Goal: Task Accomplishment & Management: Manage account settings

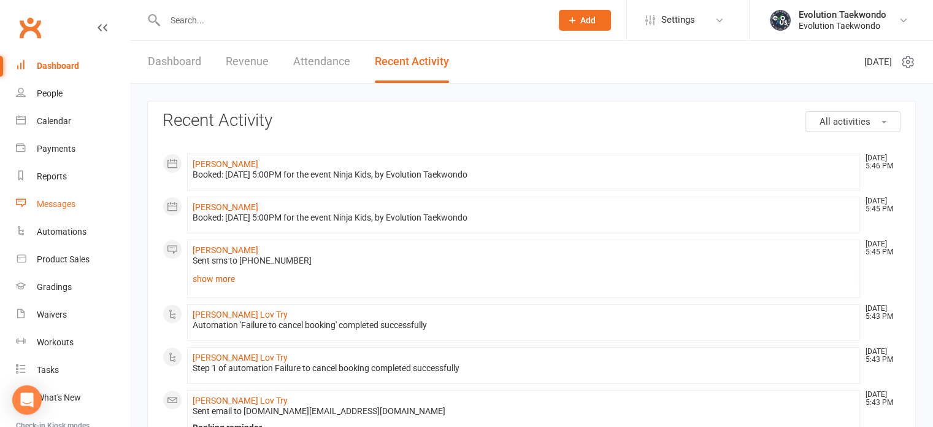
click at [61, 206] on div "Messages" at bounding box center [56, 204] width 39 height 10
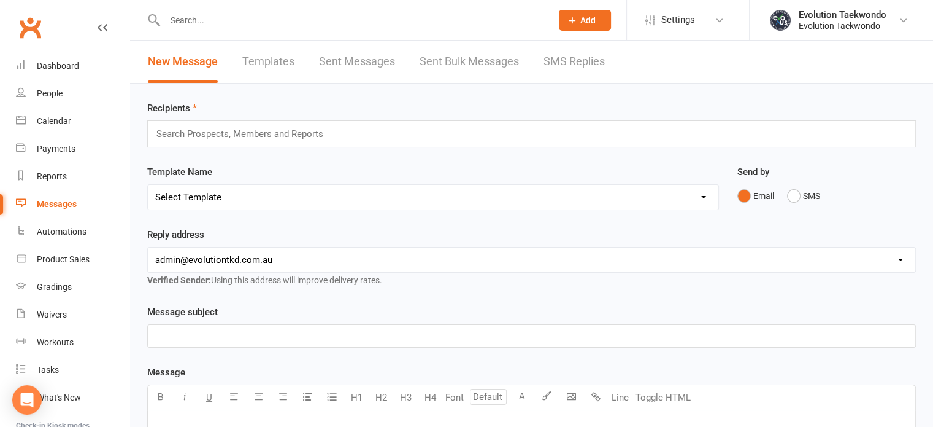
click at [282, 61] on link "Templates" at bounding box center [268, 62] width 52 height 42
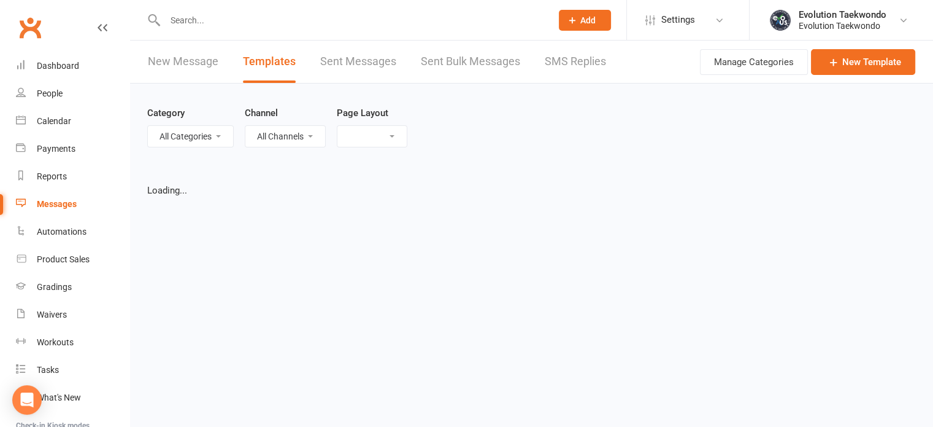
select select "list"
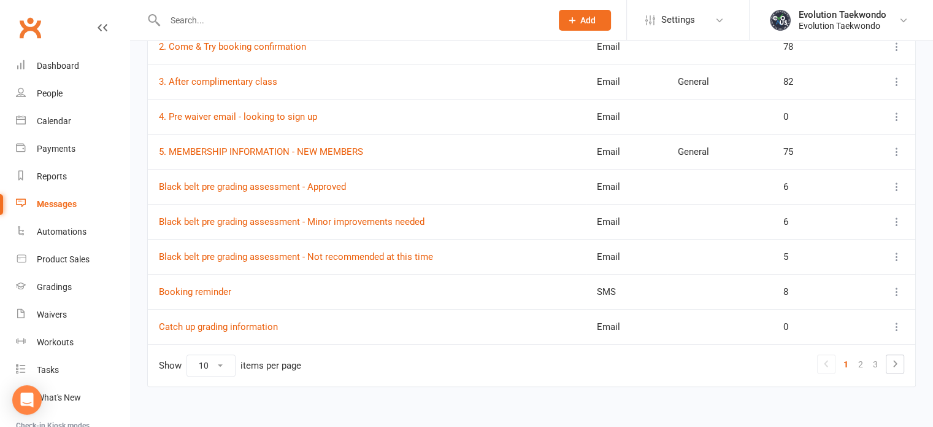
scroll to position [253, 0]
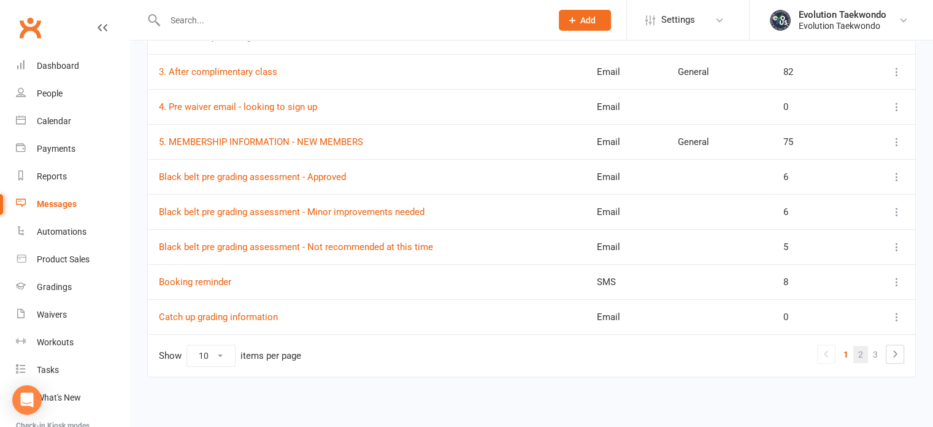
click at [862, 350] on link "2" at bounding box center [861, 354] width 15 height 17
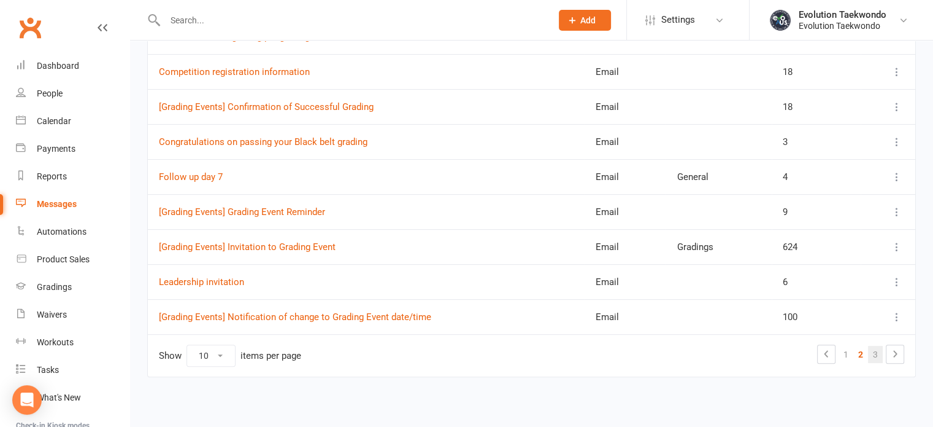
click at [872, 355] on link "3" at bounding box center [875, 354] width 15 height 17
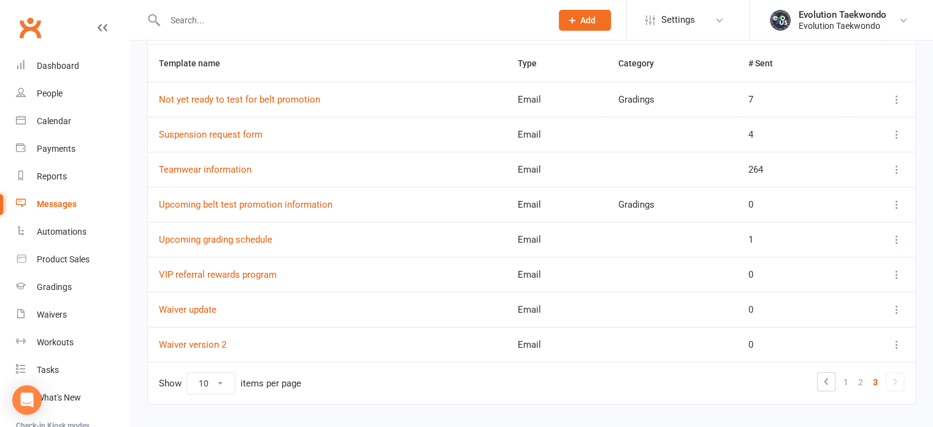
scroll to position [183, 0]
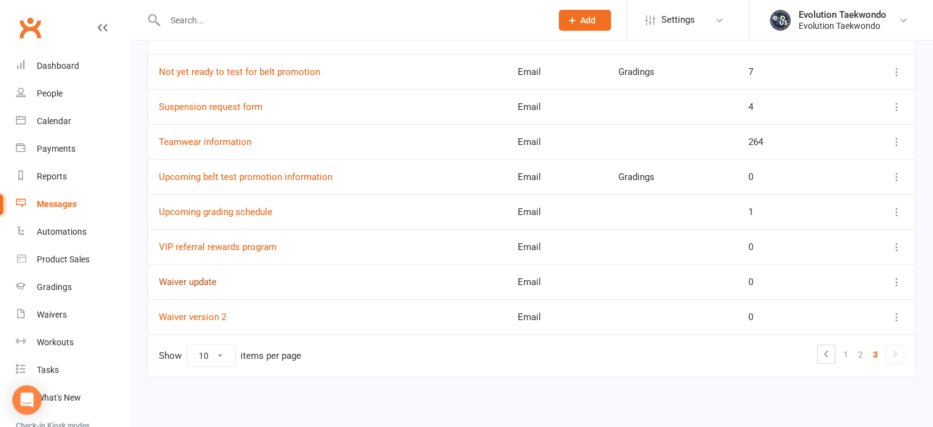
click at [209, 281] on link "Waiver update" at bounding box center [188, 281] width 58 height 11
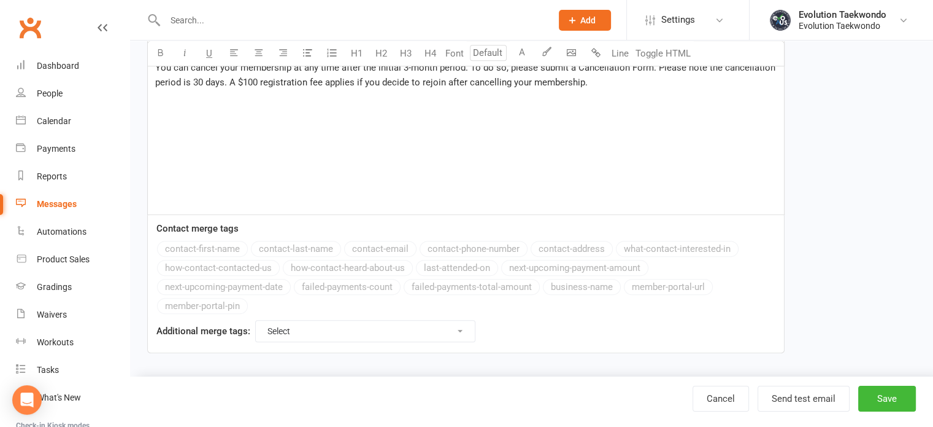
scroll to position [759, 0]
click at [727, 396] on link "Cancel" at bounding box center [721, 398] width 56 height 26
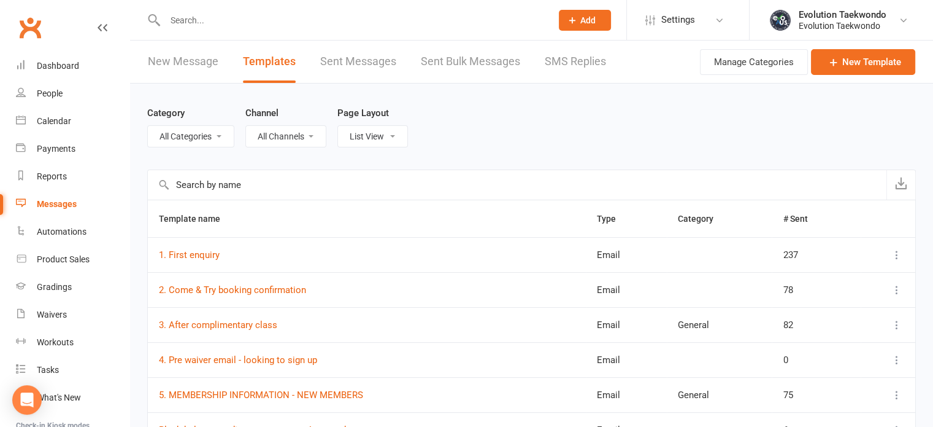
scroll to position [253, 0]
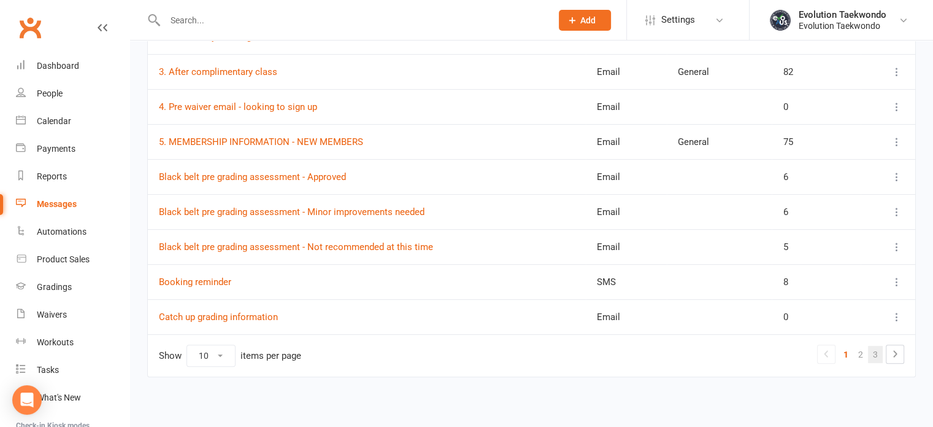
click at [875, 352] on link "3" at bounding box center [875, 354] width 15 height 17
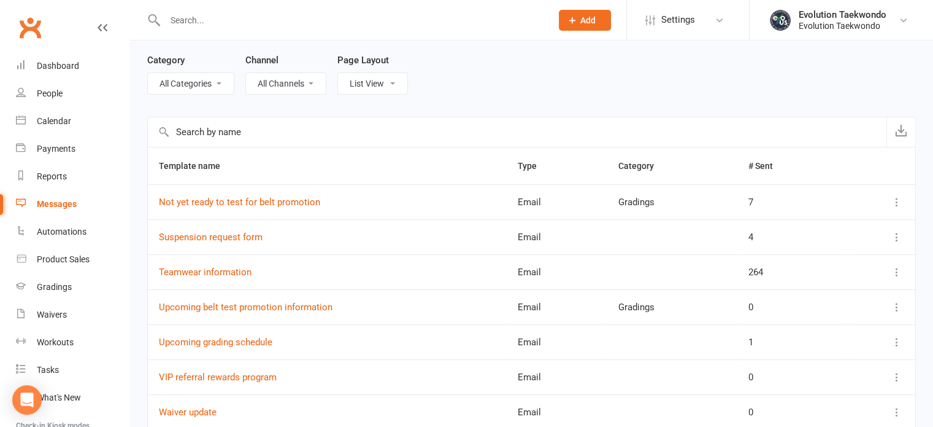
scroll to position [0, 0]
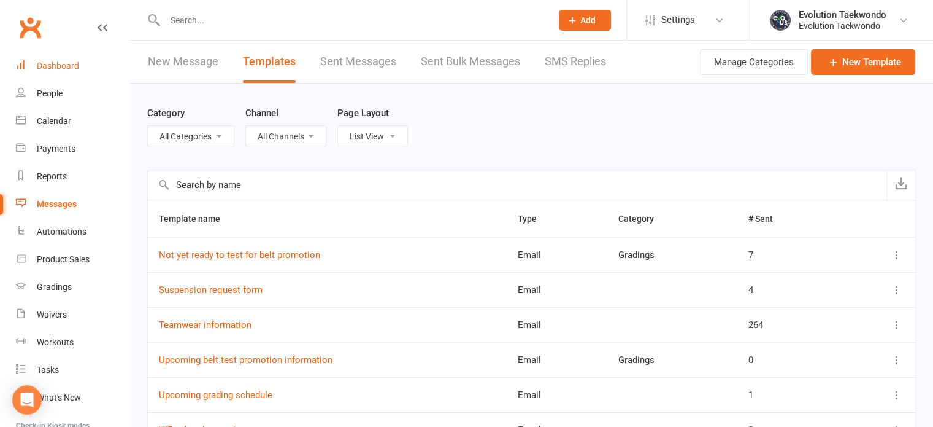
click at [61, 68] on div "Dashboard" at bounding box center [58, 66] width 42 height 10
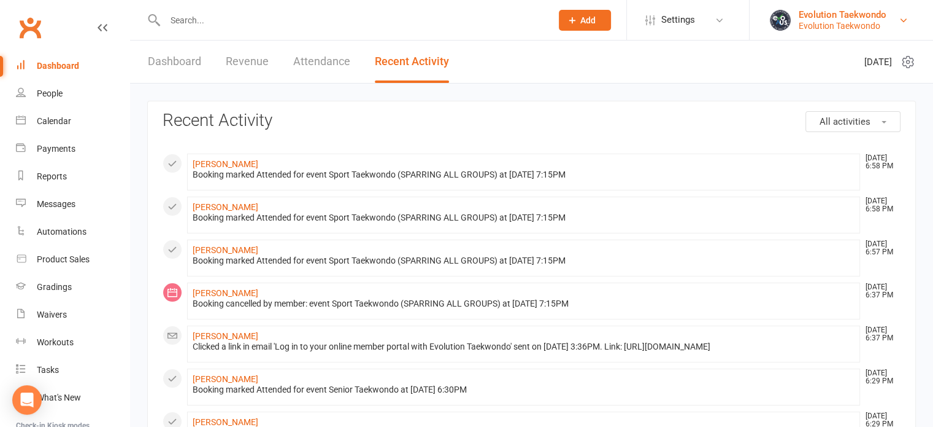
click at [847, 18] on div "Evolution Taekwondo" at bounding box center [843, 14] width 88 height 11
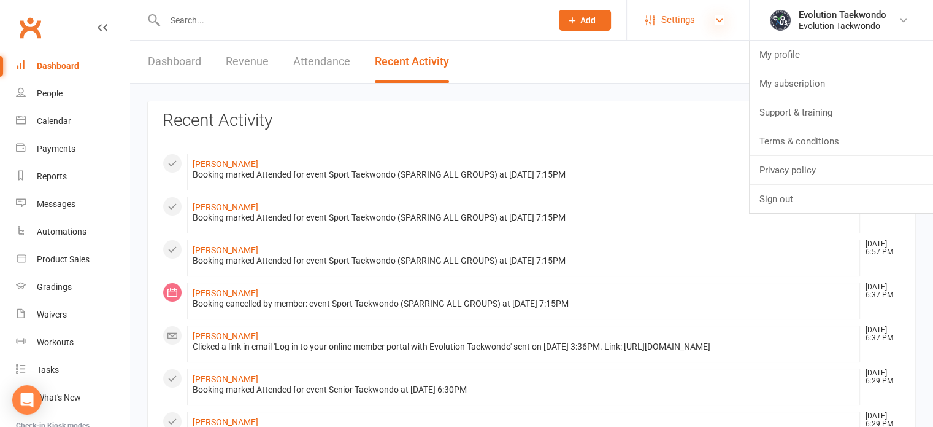
click at [717, 22] on icon at bounding box center [720, 20] width 10 height 10
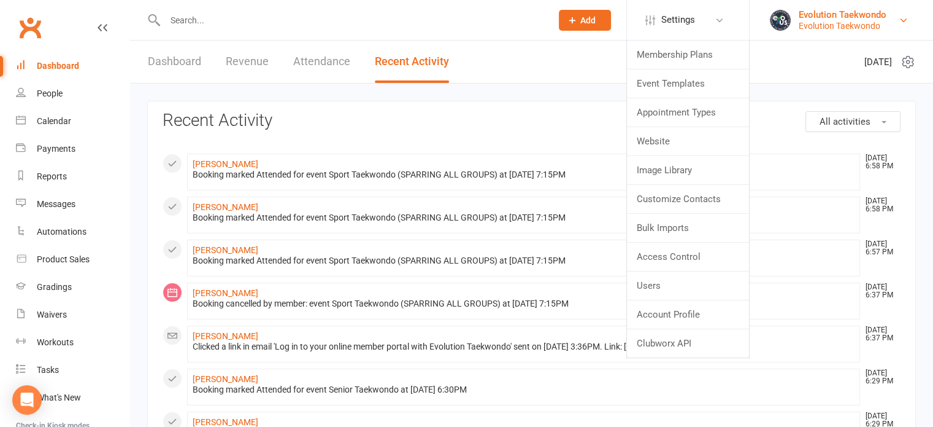
click at [855, 28] on div "Evolution Taekwondo" at bounding box center [843, 25] width 88 height 11
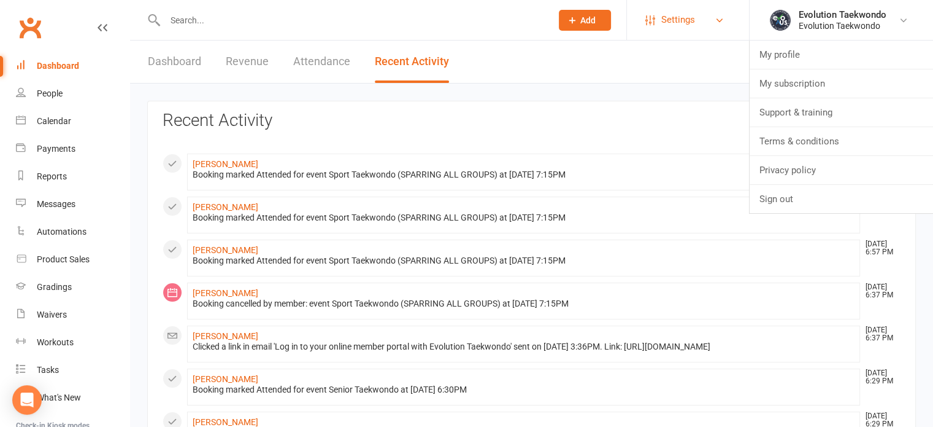
click at [709, 21] on link "Settings" at bounding box center [688, 20] width 85 height 28
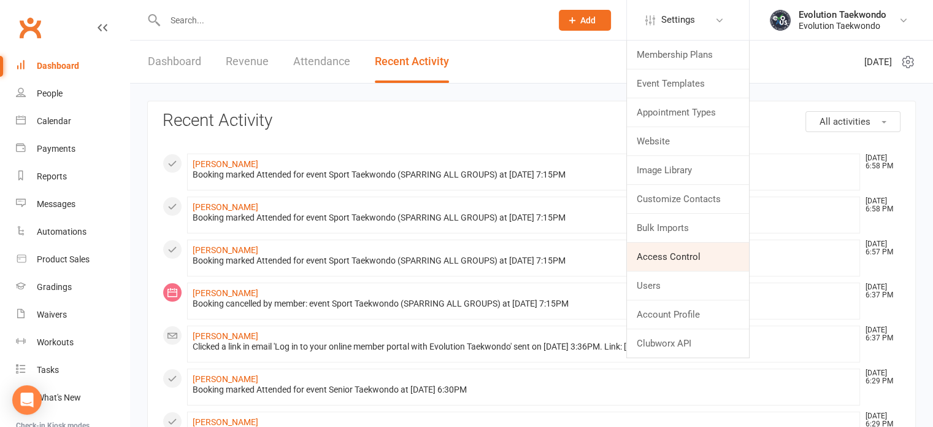
click at [700, 261] on link "Access Control" at bounding box center [688, 256] width 122 height 28
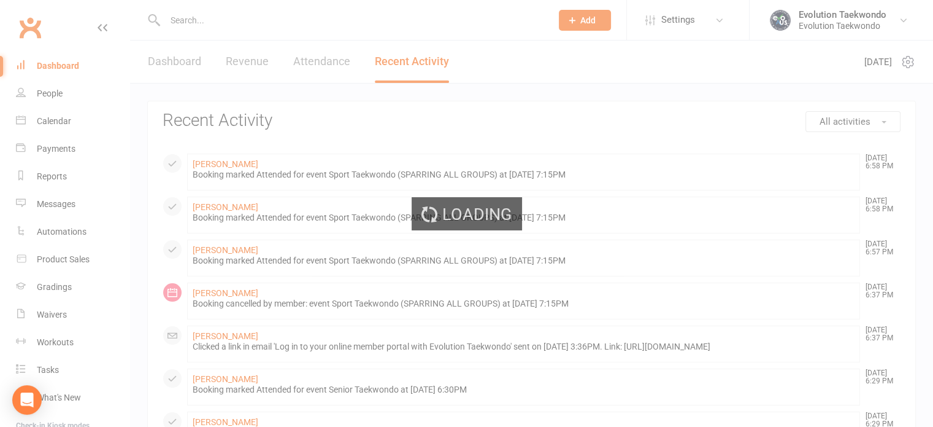
scroll to position [14, 0]
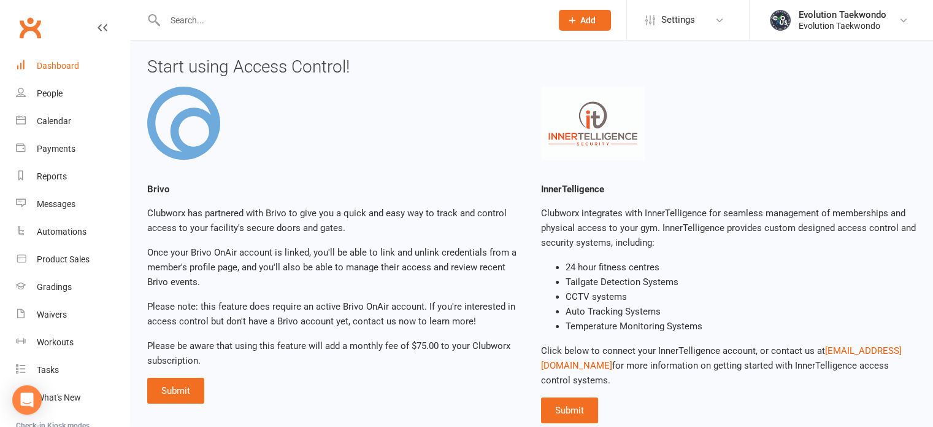
click at [66, 68] on div "Dashboard" at bounding box center [58, 66] width 42 height 10
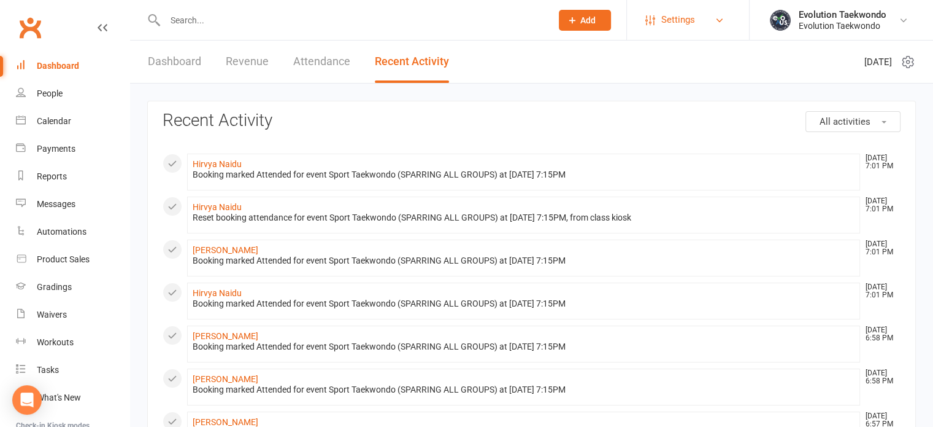
click at [690, 19] on span "Settings" at bounding box center [679, 20] width 34 height 28
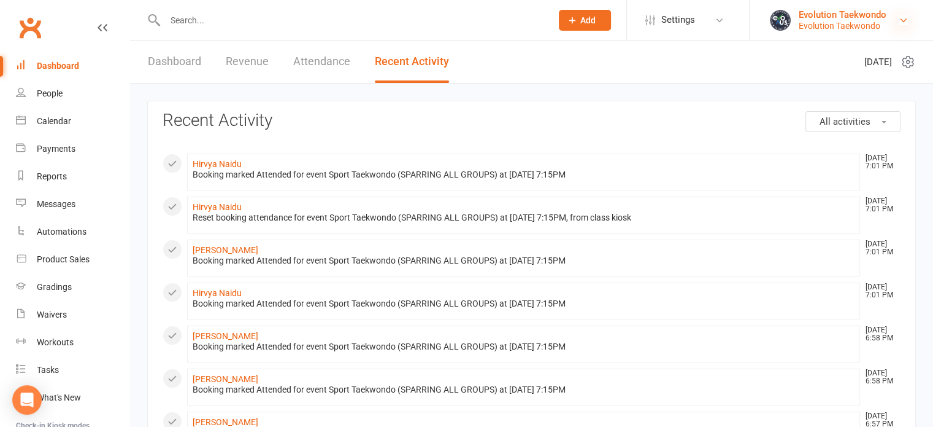
click at [905, 21] on icon at bounding box center [904, 20] width 10 height 10
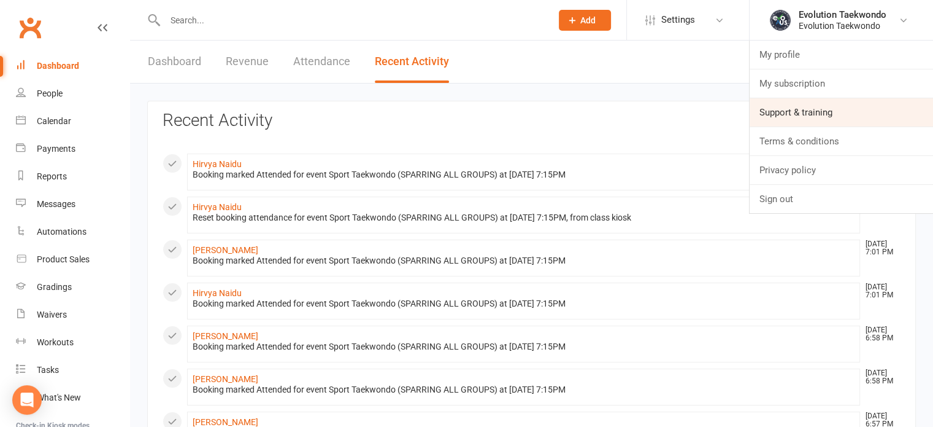
click at [832, 115] on link "Support & training" at bounding box center [841, 112] width 183 height 28
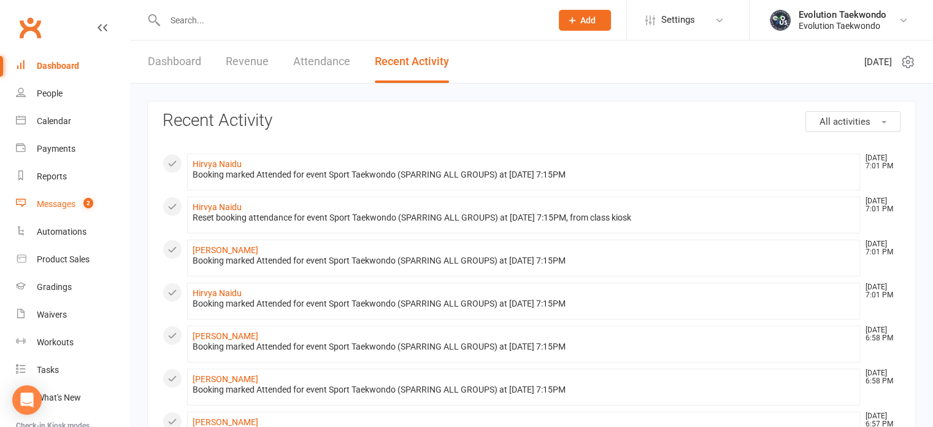
click at [66, 206] on div "Messages" at bounding box center [56, 204] width 39 height 10
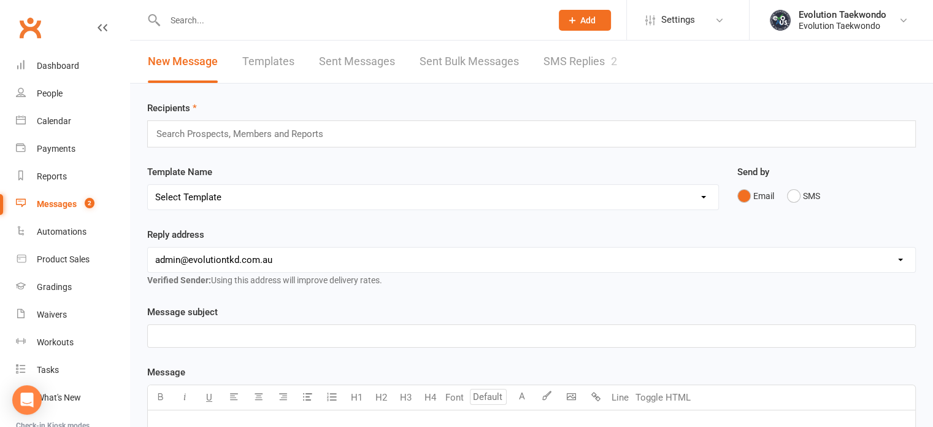
click at [567, 60] on link "SMS Replies 2" at bounding box center [581, 62] width 74 height 42
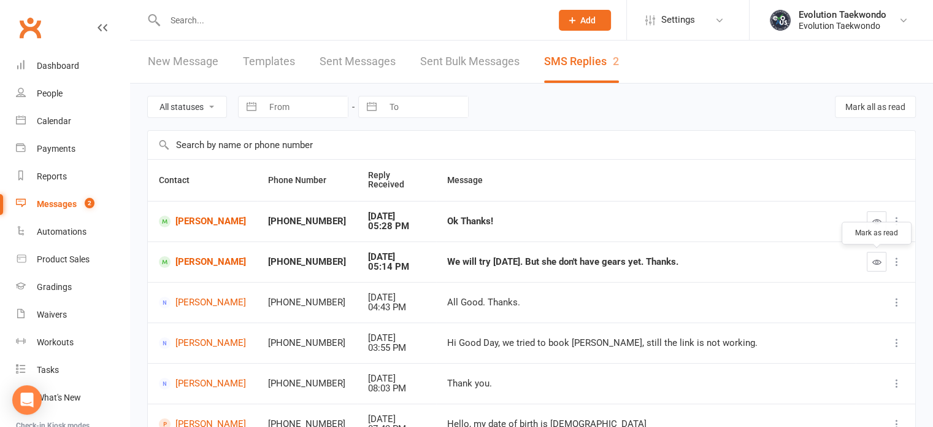
click at [875, 265] on icon "button" at bounding box center [877, 261] width 9 height 9
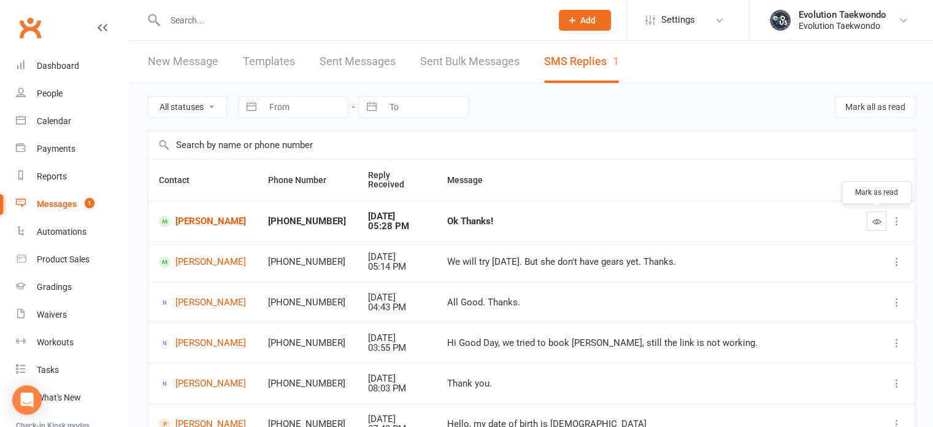
click at [876, 223] on icon "button" at bounding box center [877, 221] width 9 height 9
click at [719, 20] on icon at bounding box center [720, 20] width 10 height 10
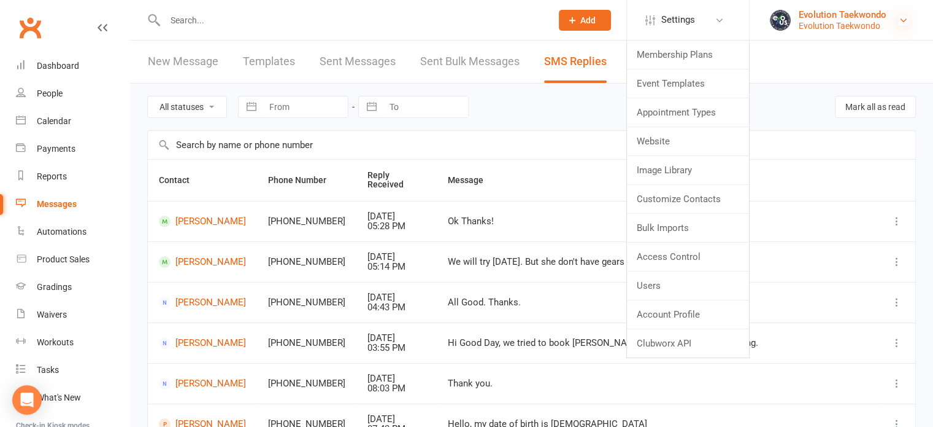
click at [902, 22] on icon at bounding box center [904, 20] width 10 height 10
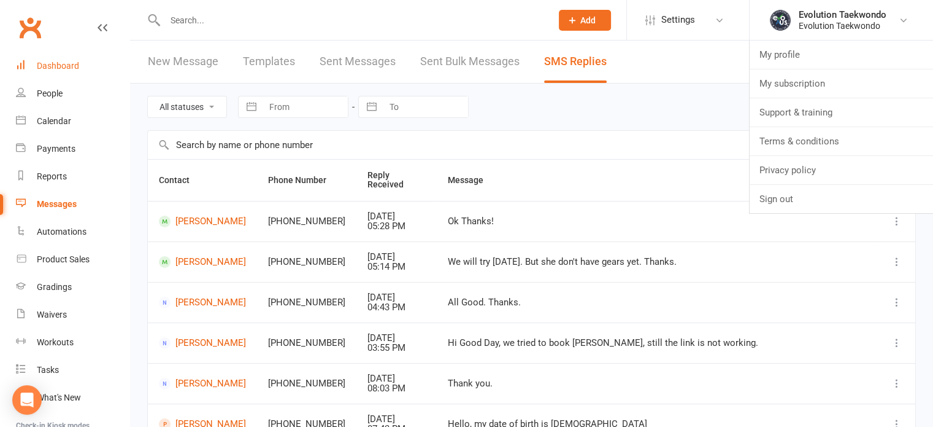
click at [70, 66] on div "Dashboard" at bounding box center [58, 66] width 42 height 10
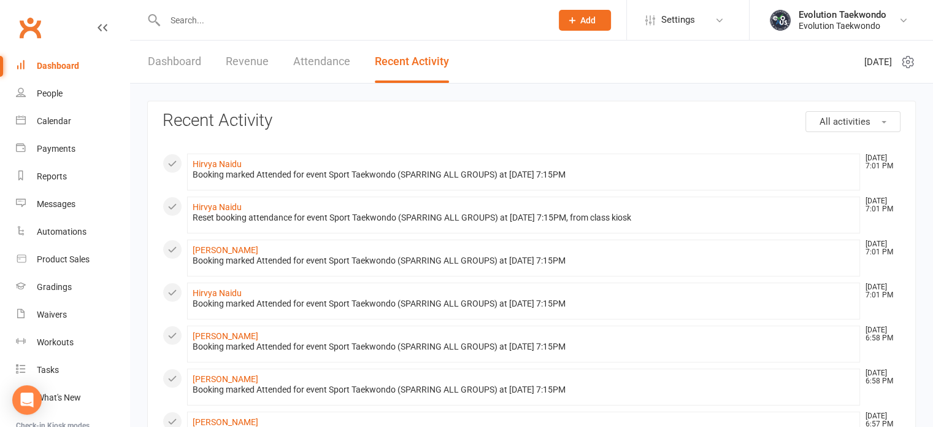
click at [176, 63] on link "Dashboard" at bounding box center [174, 62] width 53 height 42
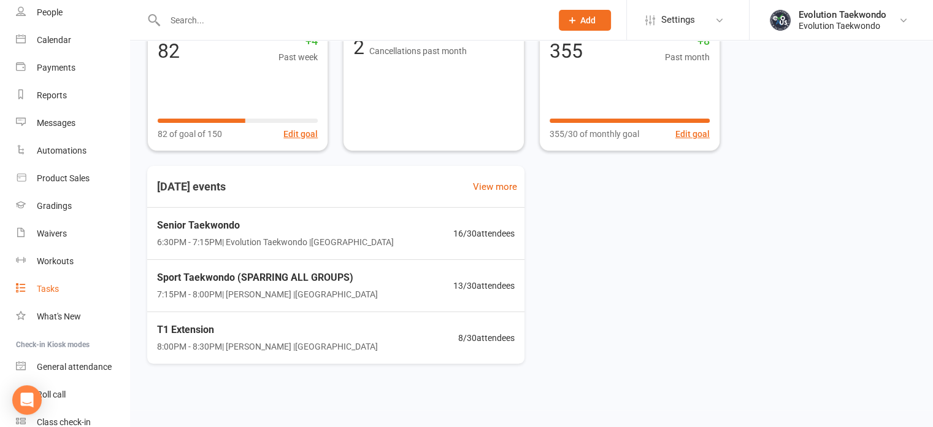
scroll to position [136, 0]
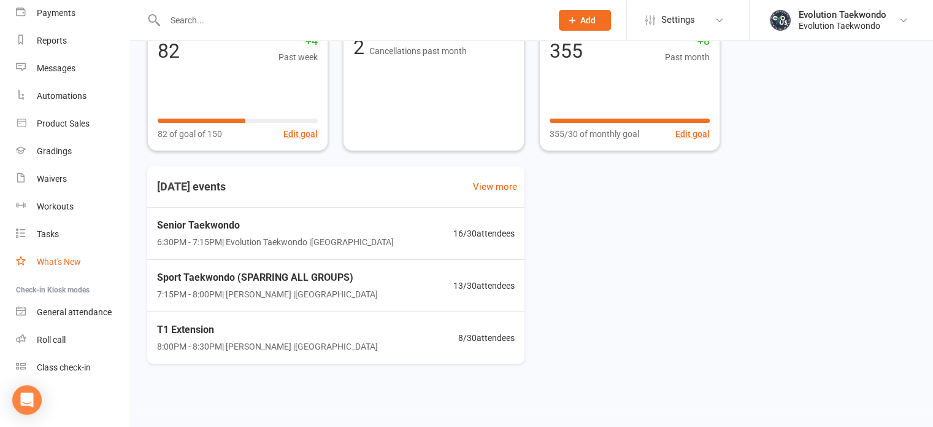
click at [54, 263] on div "What's New" at bounding box center [59, 262] width 44 height 10
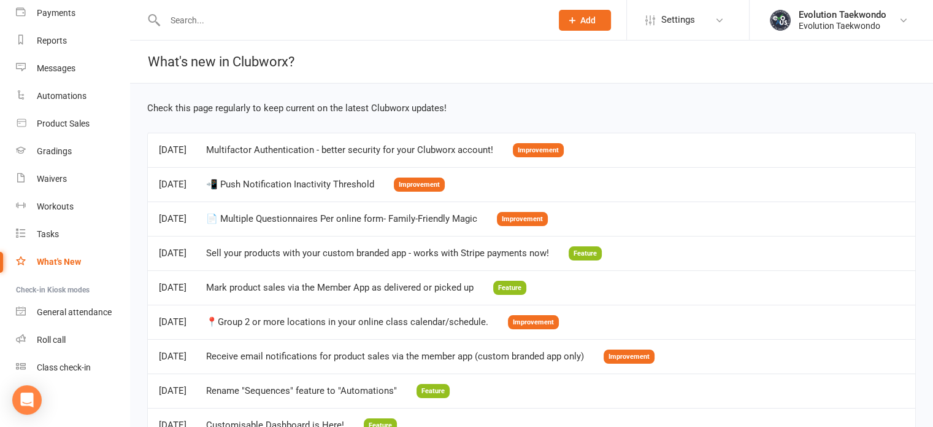
click at [54, 263] on div "What's New" at bounding box center [59, 262] width 44 height 10
click at [64, 10] on div "Payments" at bounding box center [56, 13] width 39 height 10
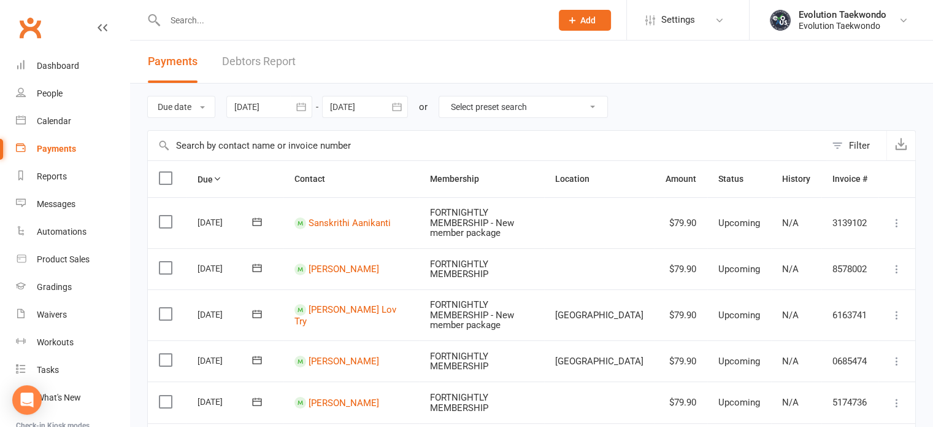
click at [242, 63] on link "Debtors Report" at bounding box center [259, 62] width 74 height 42
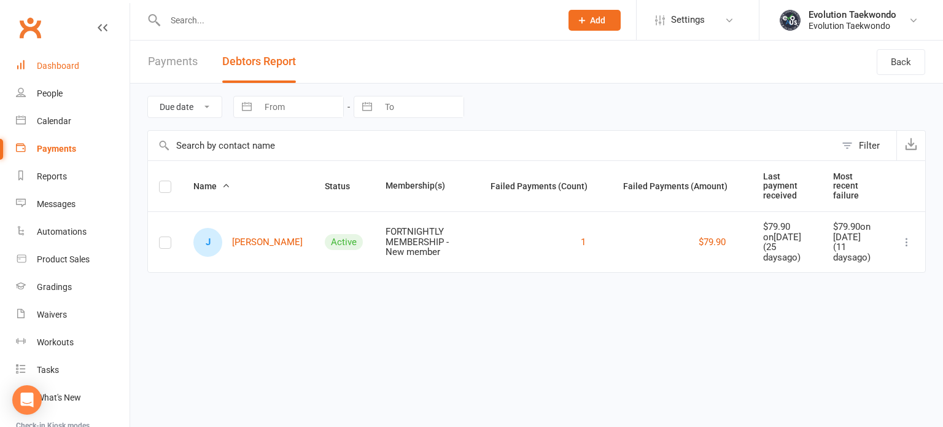
click at [55, 68] on div "Dashboard" at bounding box center [58, 66] width 42 height 10
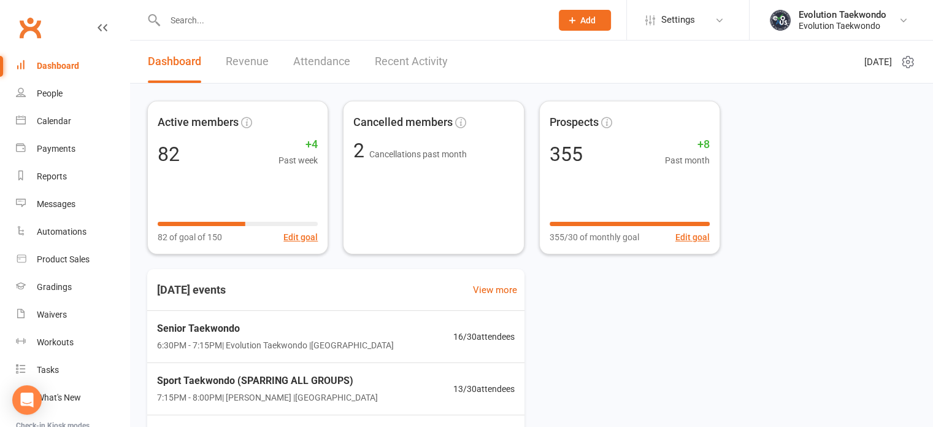
click at [908, 64] on icon at bounding box center [908, 62] width 15 height 15
click at [902, 17] on icon at bounding box center [904, 20] width 10 height 10
click at [719, 17] on icon at bounding box center [720, 20] width 10 height 10
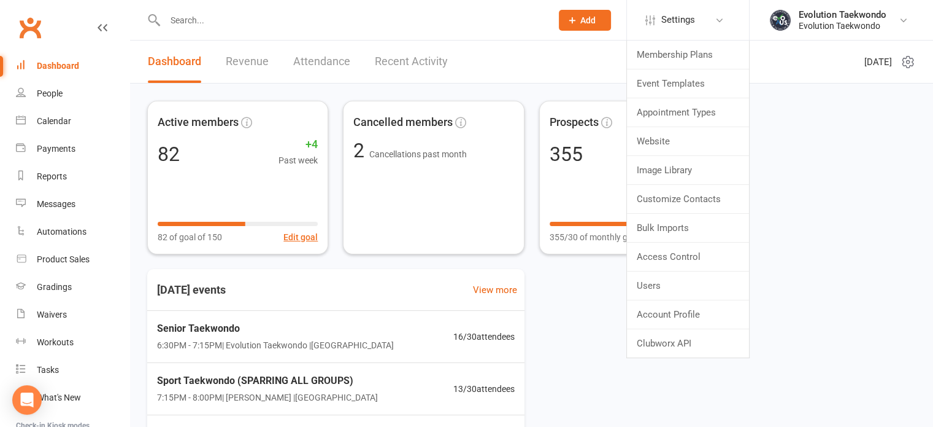
click at [859, 255] on div "Active members 82 +4 Past week 82 of goal of 150 Edit goal Cancelled members 2 …" at bounding box center [531, 289] width 803 height 412
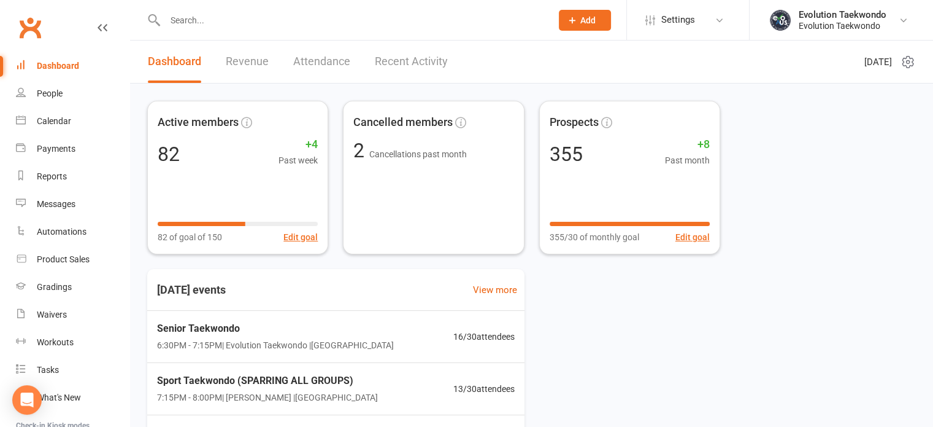
click at [908, 63] on icon at bounding box center [907, 62] width 3 height 3
click at [856, 272] on div "Today's events View more Senior Taekwondo 6:30PM - 7:15PM | Evolution Taekwondo…" at bounding box center [531, 368] width 769 height 198
click at [31, 400] on icon "Open Intercom Messenger" at bounding box center [27, 400] width 14 height 16
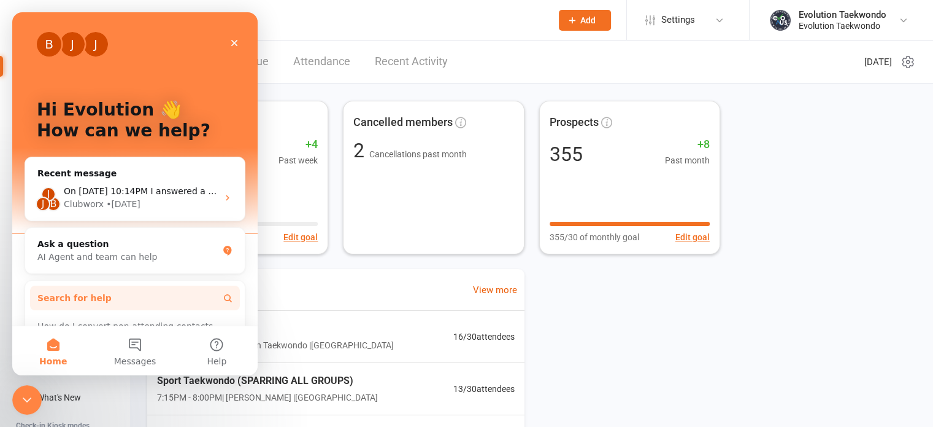
click at [107, 298] on button "Search for help" at bounding box center [135, 297] width 210 height 25
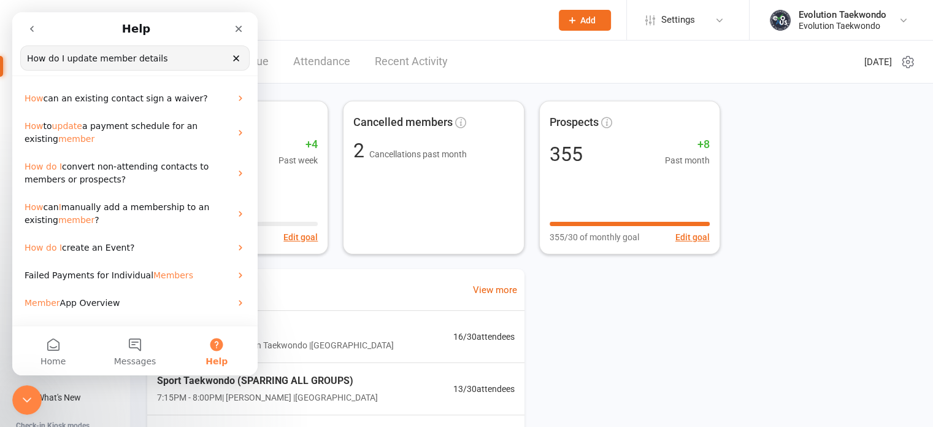
type input "How do I update member details"
click at [218, 342] on button "Help" at bounding box center [217, 350] width 82 height 49
click at [234, 58] on icon "Clear" at bounding box center [236, 58] width 10 height 10
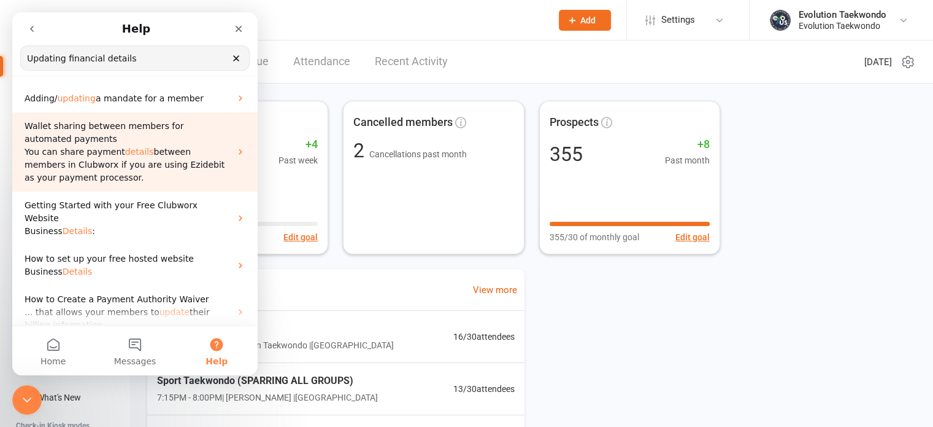
type input "Updating financial details"
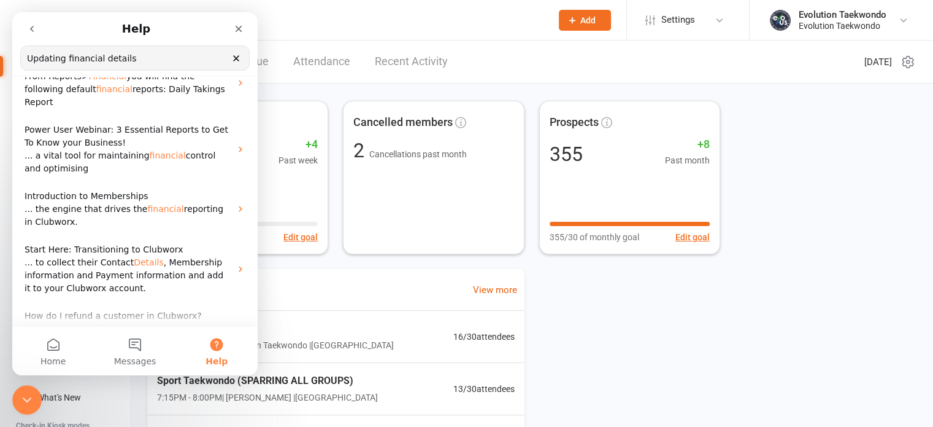
scroll to position [293, 0]
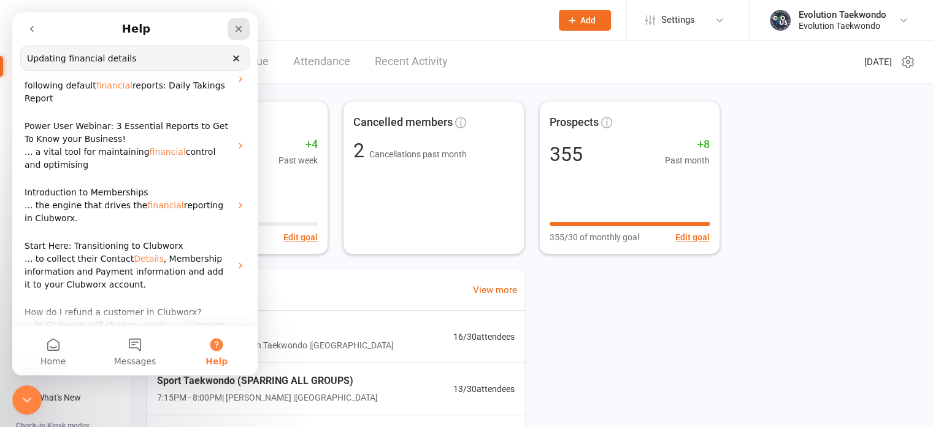
click at [240, 24] on icon "Close" at bounding box center [239, 29] width 10 height 10
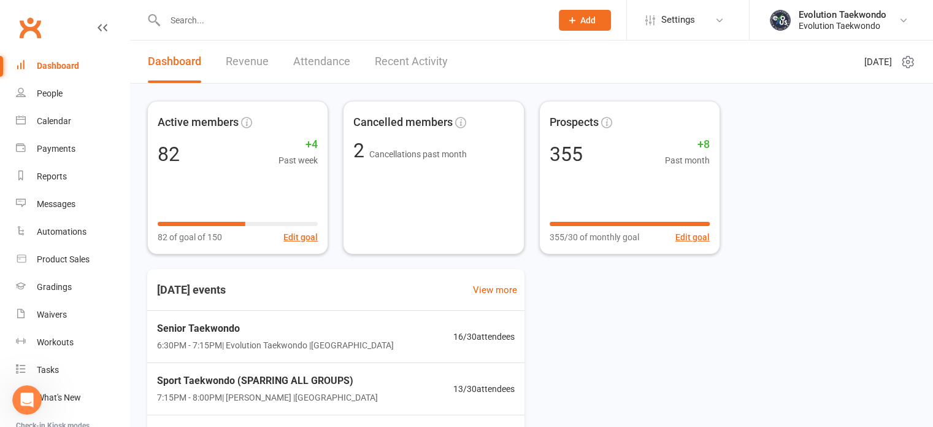
scroll to position [0, 0]
click at [54, 66] on div "Dashboard" at bounding box center [58, 66] width 42 height 10
click at [185, 21] on input "text" at bounding box center [352, 20] width 382 height 17
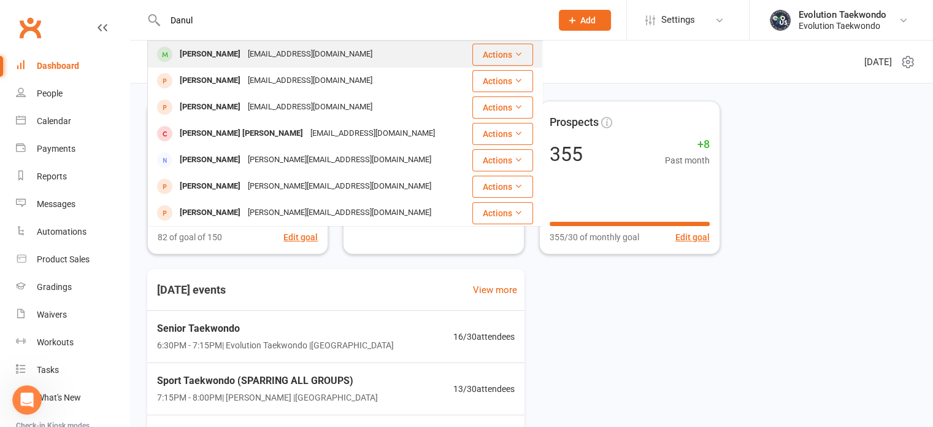
type input "Danul"
click at [212, 53] on div "Danul Amarasuriya" at bounding box center [210, 54] width 68 height 18
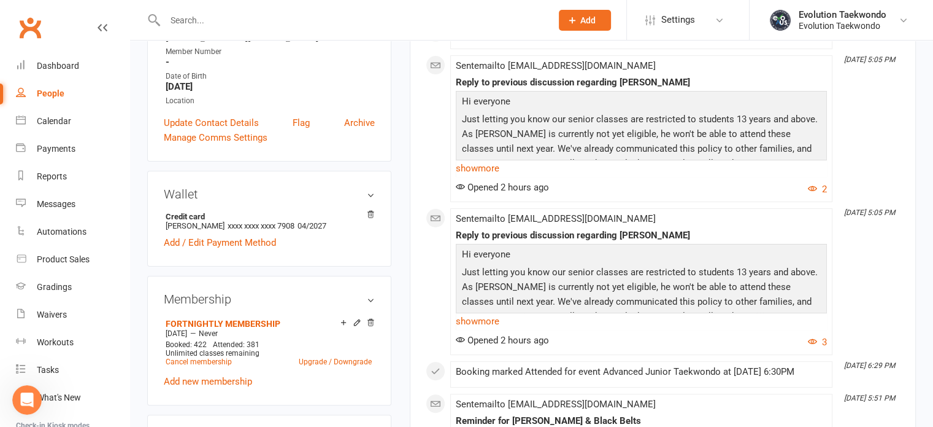
scroll to position [253, 0]
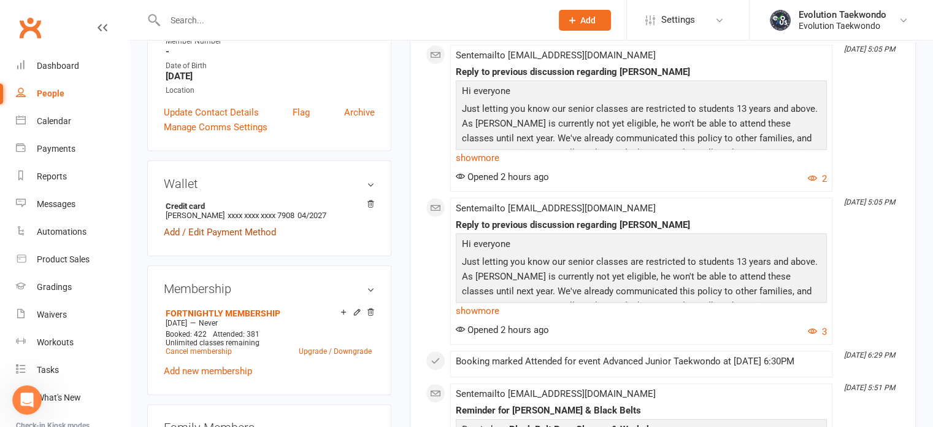
click at [255, 233] on link "Add / Edit Payment Method" at bounding box center [220, 232] width 112 height 15
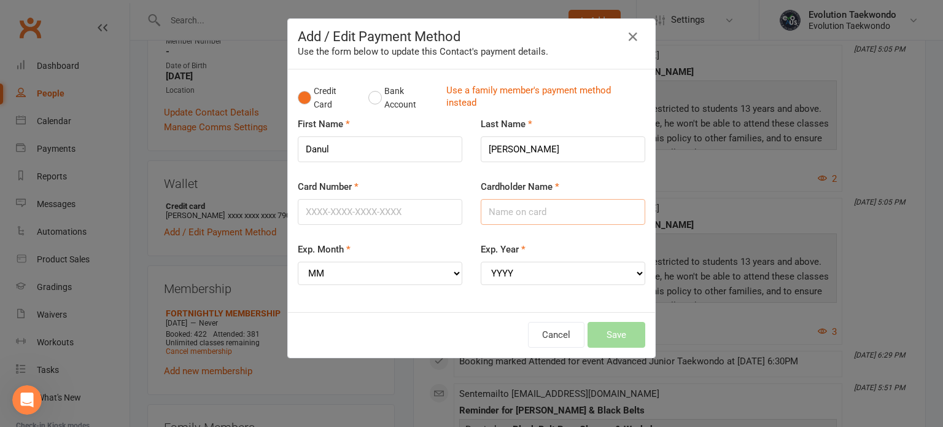
click at [506, 212] on input "Cardholder Name" at bounding box center [563, 212] width 164 height 26
type input "Gayan Amarasuriya"
click at [452, 274] on select "MM 01 02 03 04 05 06 07 08 09 10 11 12" at bounding box center [380, 272] width 164 height 23
select select "09"
click at [298, 261] on select "MM 01 02 03 04 05 06 07 08 09 10 11 12" at bounding box center [380, 272] width 164 height 23
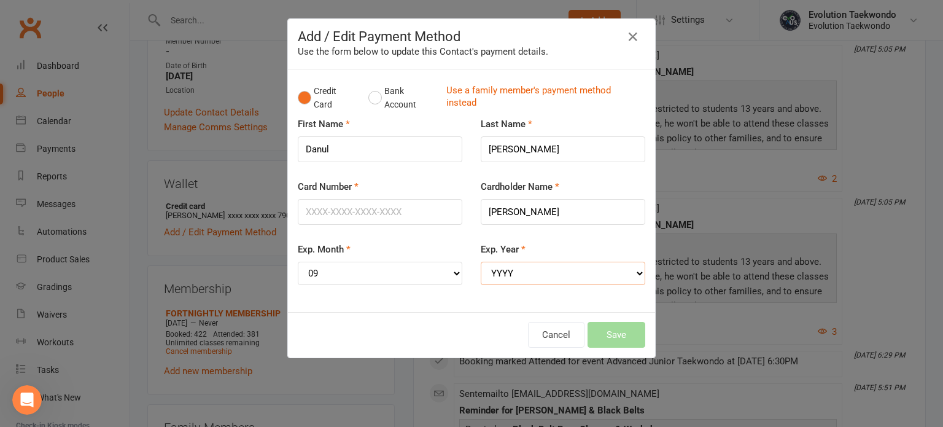
click at [634, 271] on select "YYYY 2025 2026 2027 2028 2029 2030 2031 2032 2033 2034" at bounding box center [563, 272] width 164 height 23
select select "2029"
click at [481, 261] on select "YYYY 2025 2026 2027 2028 2029 2030 2031 2032 2033 2034" at bounding box center [563, 272] width 164 height 23
click at [399, 213] on input "Card Number" at bounding box center [380, 212] width 164 height 26
type input "5163103011517632"
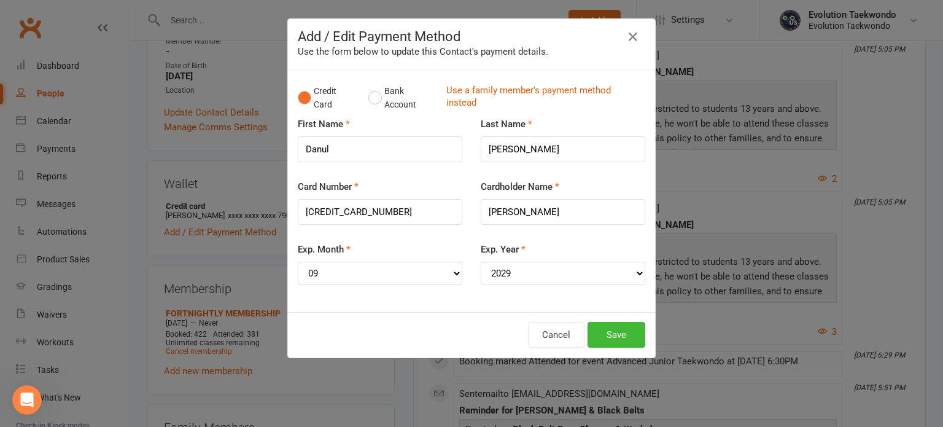
click at [558, 242] on div "Exp. Year YYYY 2025 2026 2027 2028 2029 2030 2031 2032 2033 2034" at bounding box center [563, 263] width 164 height 43
click at [603, 334] on button "Save" at bounding box center [616, 335] width 58 height 26
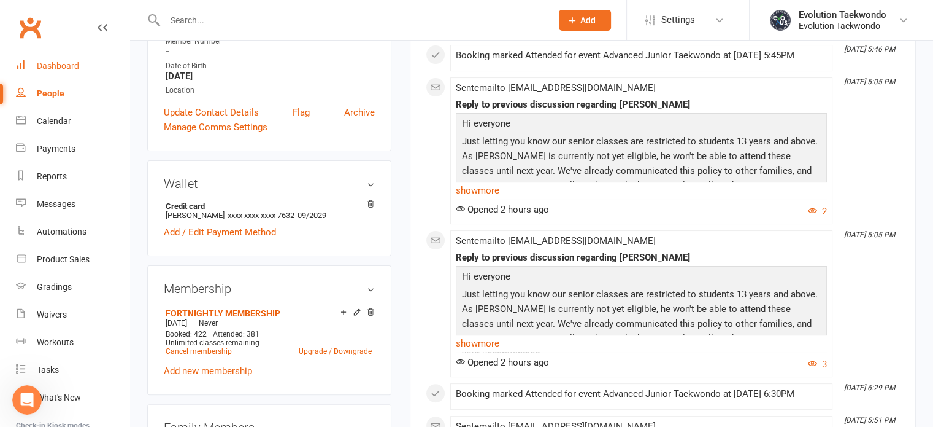
click at [71, 63] on div "Dashboard" at bounding box center [58, 66] width 42 height 10
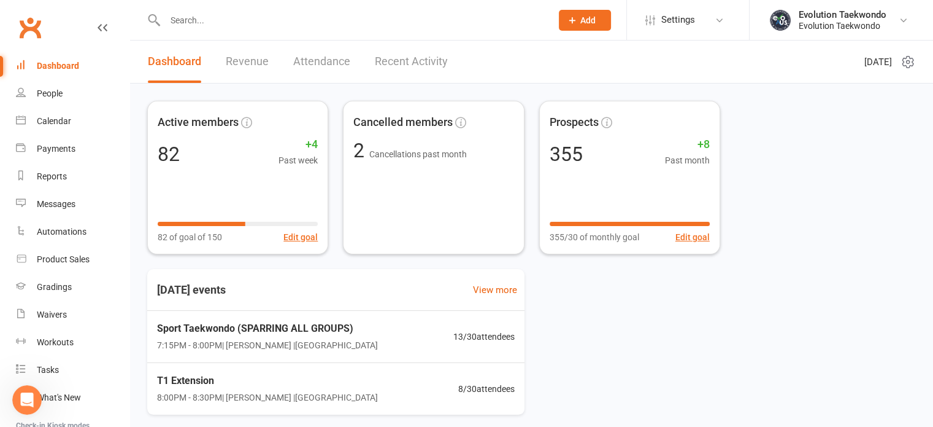
click at [331, 64] on link "Attendance" at bounding box center [321, 62] width 57 height 42
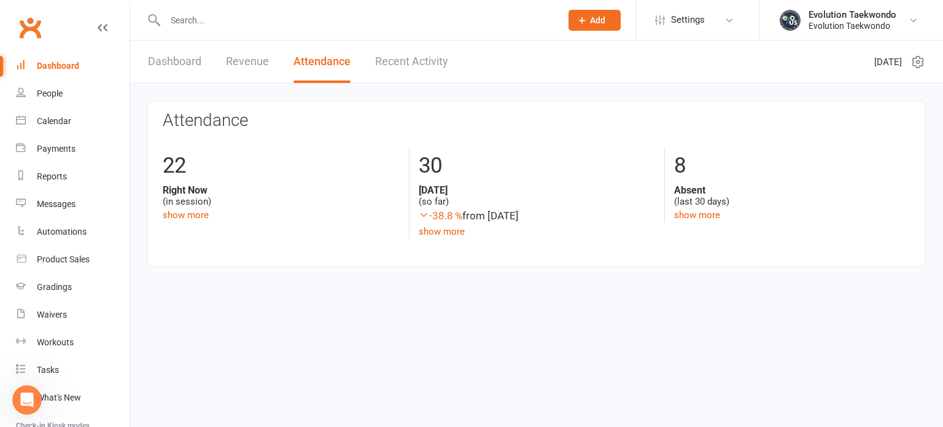
click at [179, 67] on link "Dashboard" at bounding box center [174, 62] width 53 height 42
